Goal: Task Accomplishment & Management: Understand process/instructions

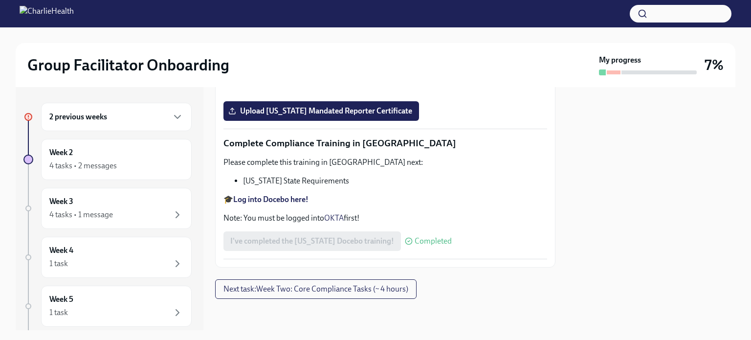
scroll to position [2024, 0]
click at [351, 116] on span "Upload [US_STATE] Mandated Reporter Certificate" at bounding box center [321, 111] width 182 height 10
click at [0, 0] on input "Upload [US_STATE] Mandated Reporter Certificate" at bounding box center [0, 0] width 0 height 0
click at [338, 287] on span "Next task : Week Two: Core Compliance Tasks (~ 4 hours)" at bounding box center [316, 289] width 185 height 10
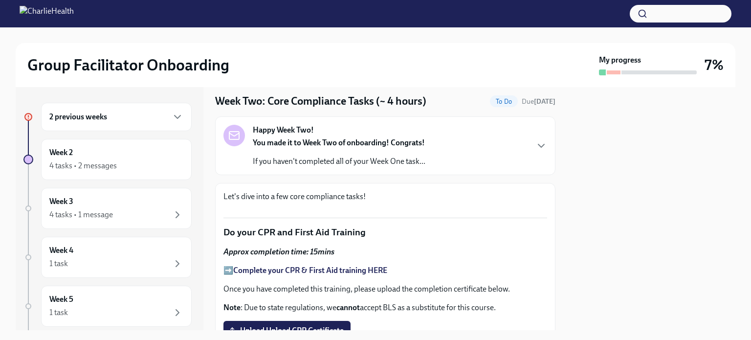
scroll to position [29, 0]
click at [634, 149] on div at bounding box center [651, 208] width 168 height 243
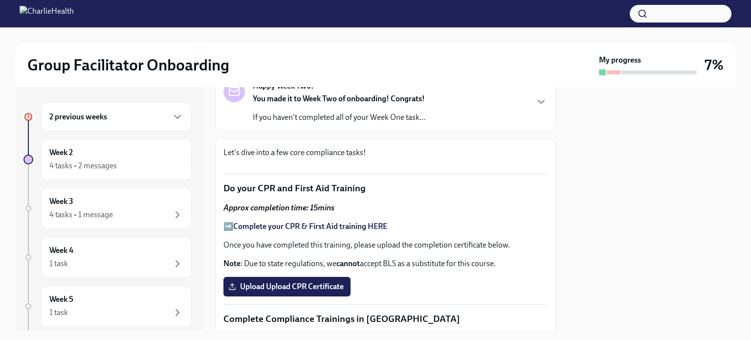
scroll to position [0, 0]
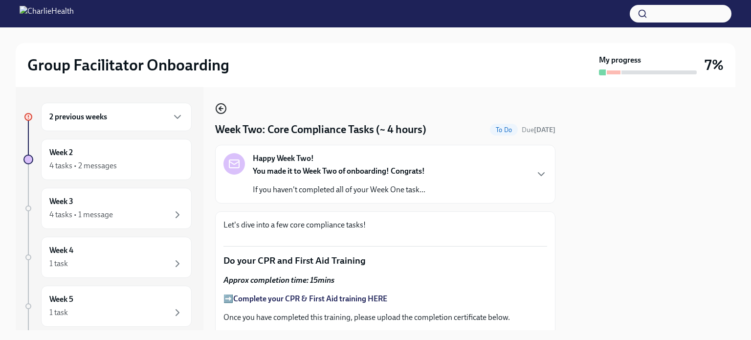
click at [221, 109] on icon "button" at bounding box center [221, 109] width 4 height 0
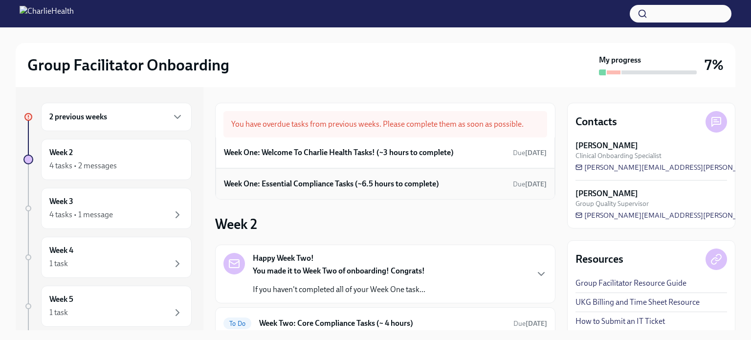
click at [360, 180] on h6 "Week One: Essential Compliance Tasks (~6.5 hours to complete)" at bounding box center [331, 184] width 215 height 11
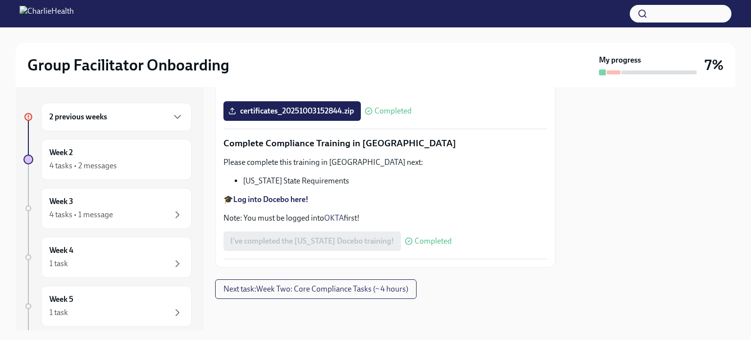
scroll to position [2176, 0]
click at [274, 292] on span "Next task : Week Two: Core Compliance Tasks (~ 4 hours)" at bounding box center [316, 289] width 185 height 10
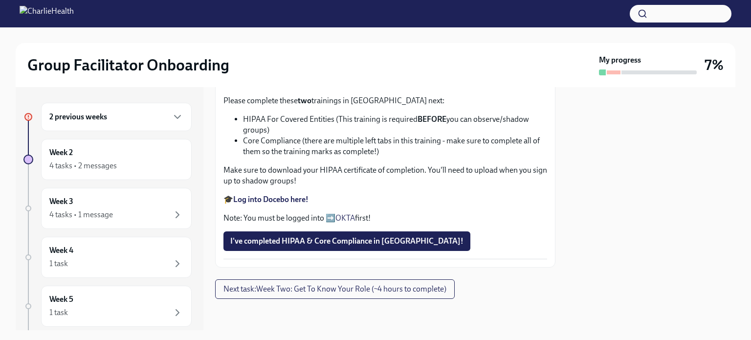
scroll to position [427, 0]
